Goal: Transaction & Acquisition: Book appointment/travel/reservation

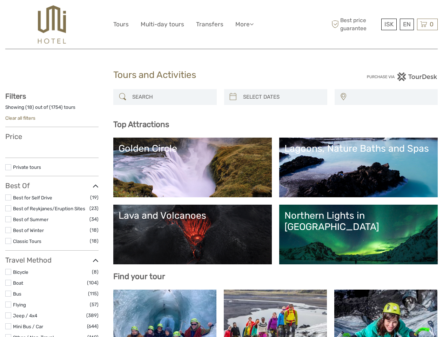
select select
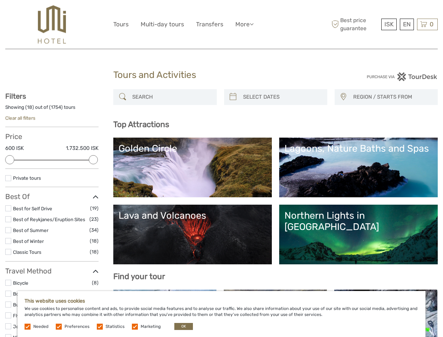
click at [189, 24] on ul "Tours Multi-day tours Transfers More Food & drink Travel Articles Back to Hotel…" at bounding box center [188, 24] width 151 height 10
click at [245, 24] on link "More" at bounding box center [244, 24] width 18 height 10
click at [253, 24] on icon at bounding box center [252, 24] width 4 height 6
click at [389, 24] on span "ISK" at bounding box center [389, 24] width 9 height 7
click at [407, 24] on div "EN English Español Deutsch" at bounding box center [407, 25] width 14 height 12
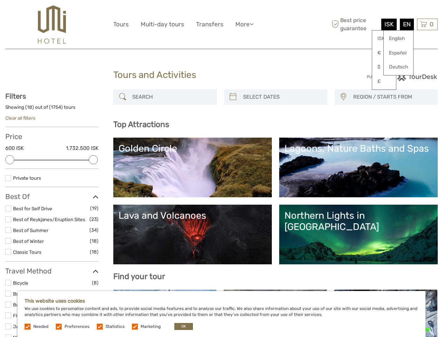
click at [427, 24] on div "0 Items Total 0 ISK Checkout The shopping cart is empty." at bounding box center [427, 25] width 21 height 12
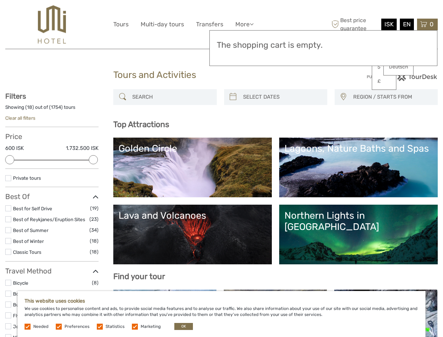
click at [10, 160] on div at bounding box center [9, 159] width 9 height 9
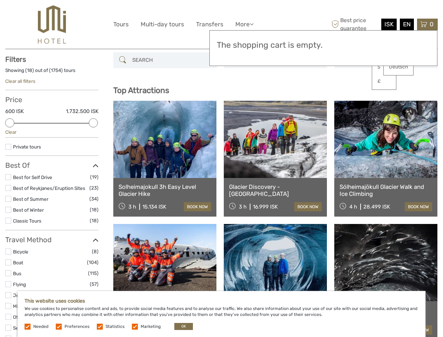
click at [233, 101] on link at bounding box center [275, 139] width 103 height 77
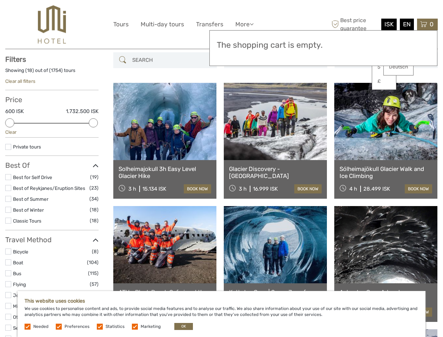
click at [282, 97] on link at bounding box center [275, 121] width 103 height 77
